Goal: Task Accomplishment & Management: Manage account settings

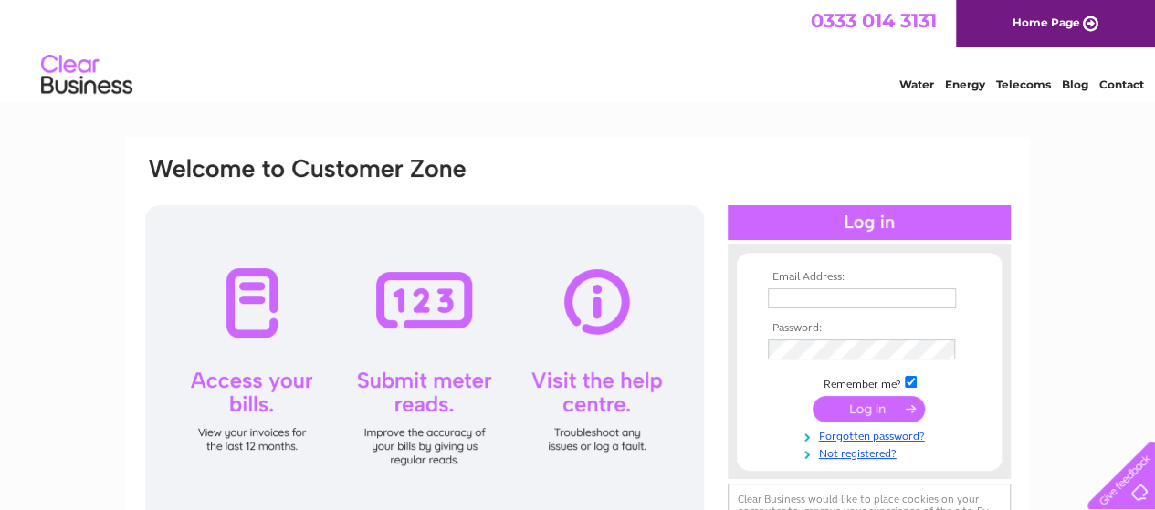
type input "mjt@redlion-hotel.com"
click at [887, 412] on input "submit" at bounding box center [868, 409] width 112 height 26
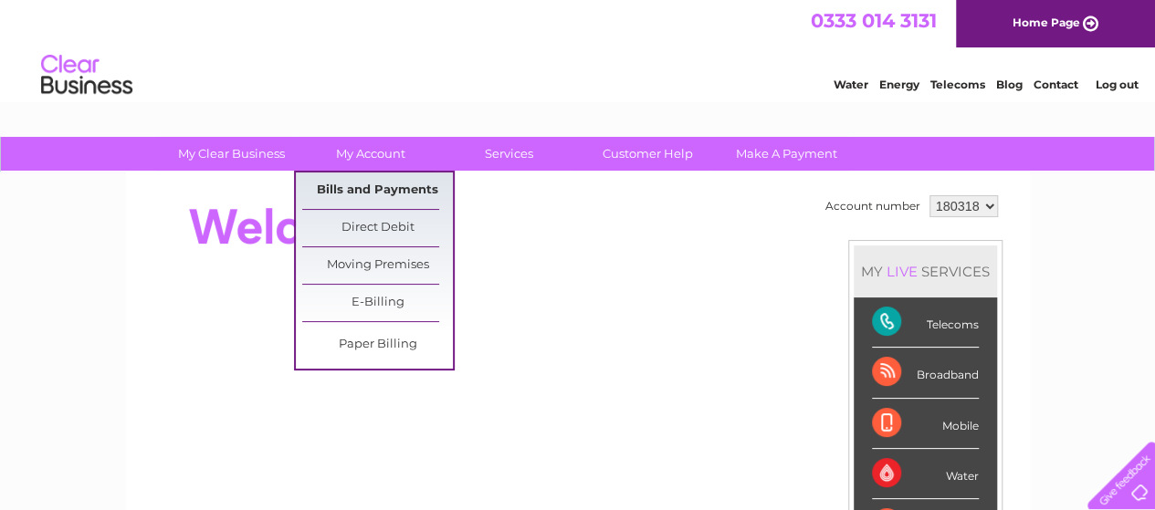
click at [385, 185] on link "Bills and Payments" at bounding box center [377, 191] width 151 height 37
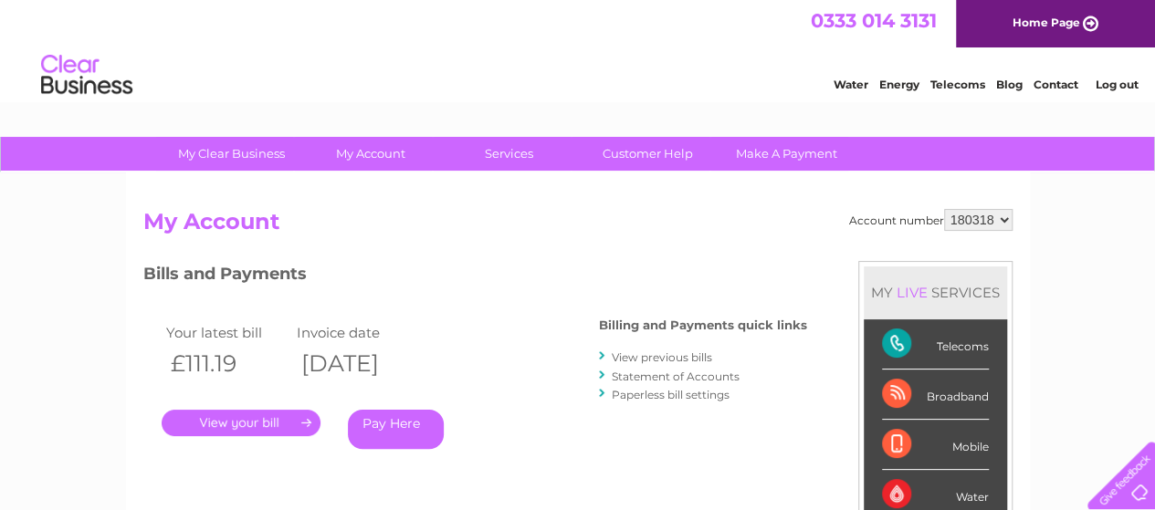
scroll to position [91, 0]
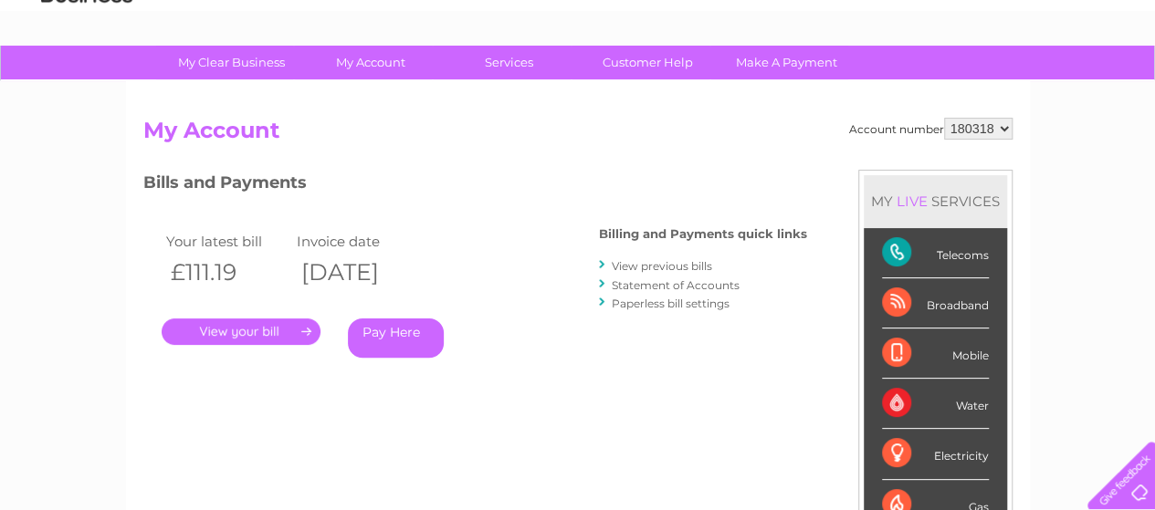
click at [238, 336] on link "." at bounding box center [241, 332] width 159 height 26
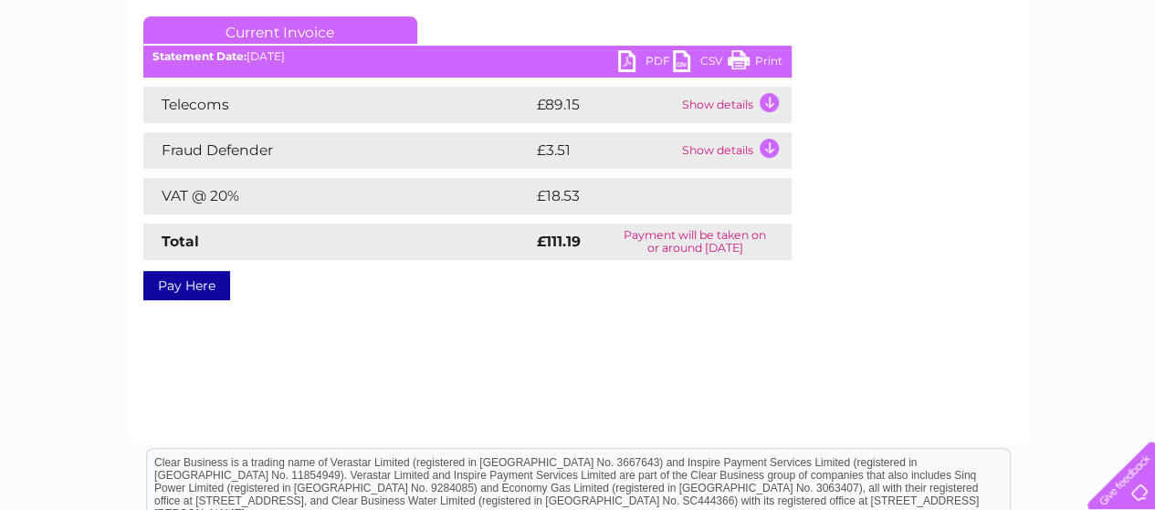
scroll to position [274, 0]
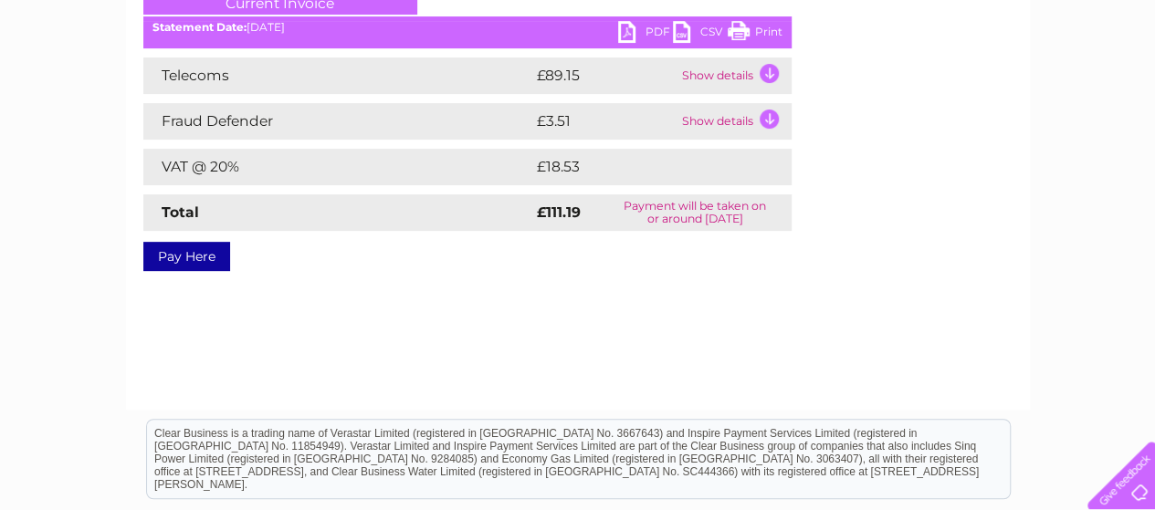
click at [631, 26] on link "PDF" at bounding box center [645, 34] width 55 height 26
